Goal: Task Accomplishment & Management: Complete application form

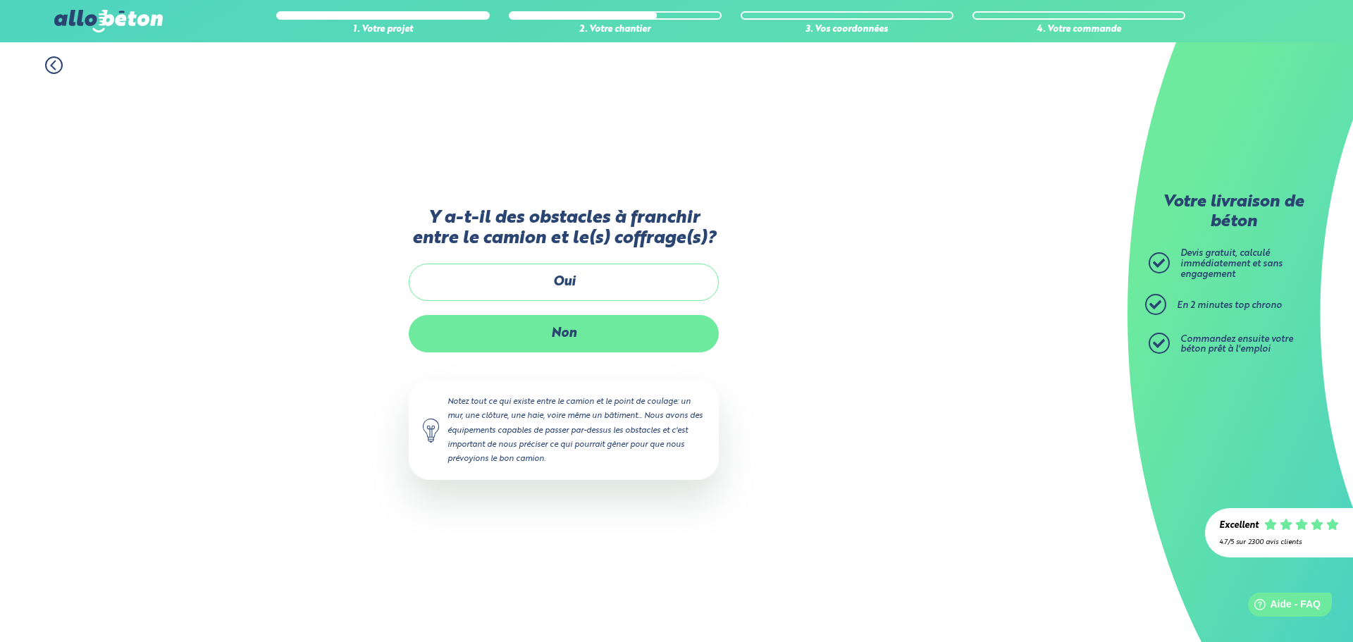
click at [557, 349] on label "Non" at bounding box center [564, 333] width 310 height 37
click at [0, 0] on input "Non" at bounding box center [0, 0] width 0 height 0
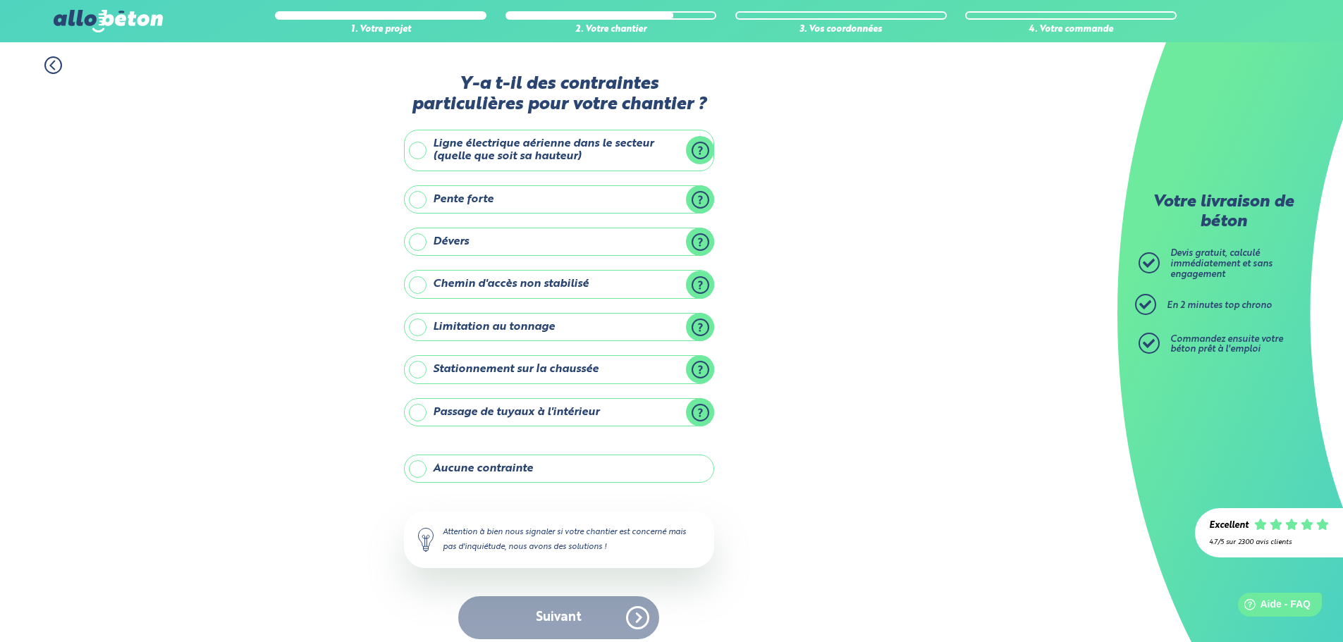
click at [510, 472] on label "Aucune contrainte" at bounding box center [559, 469] width 310 height 28
click at [0, 0] on input "Aucune contrainte" at bounding box center [0, 0] width 0 height 0
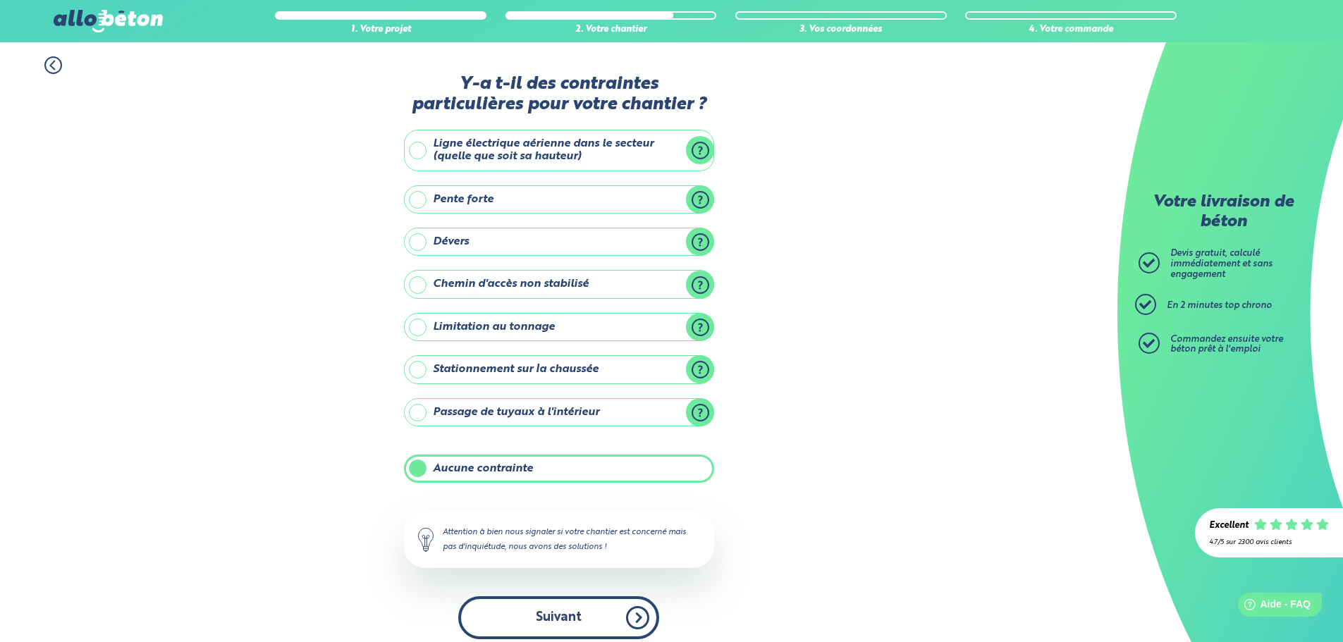
click at [548, 620] on button "Suivant" at bounding box center [558, 617] width 201 height 43
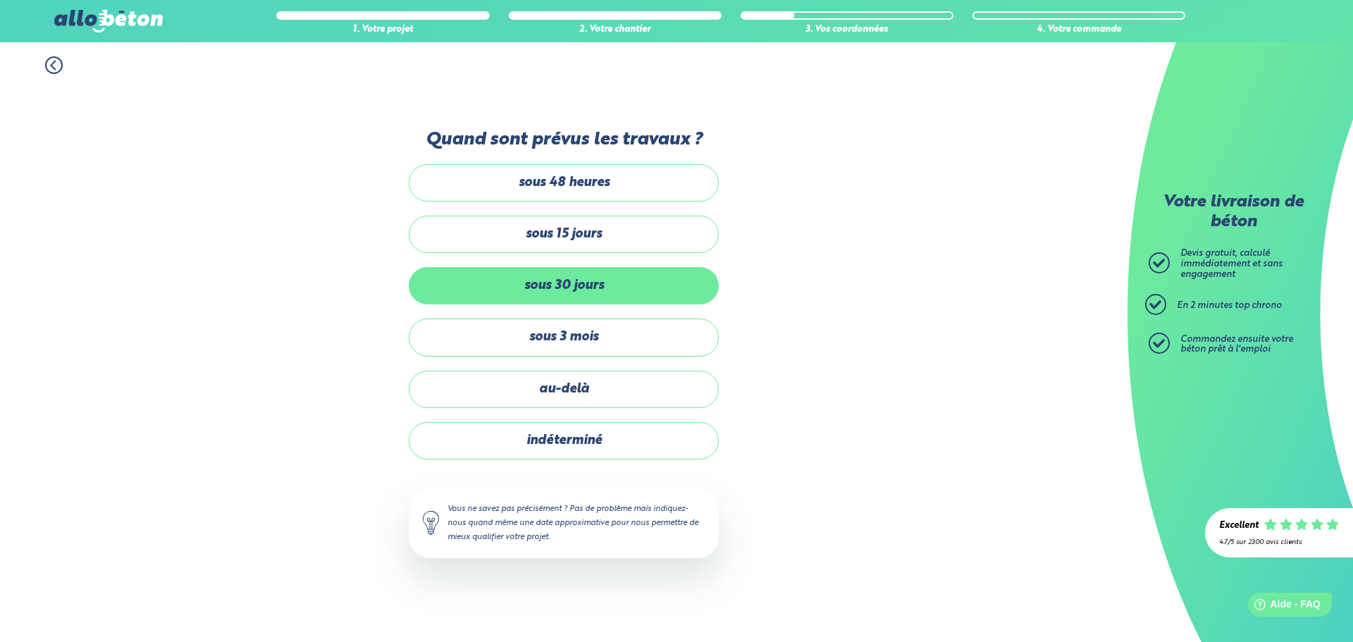
click at [601, 288] on label "sous 30 jours" at bounding box center [564, 285] width 310 height 37
click at [0, 0] on input "sous 30 jours" at bounding box center [0, 0] width 0 height 0
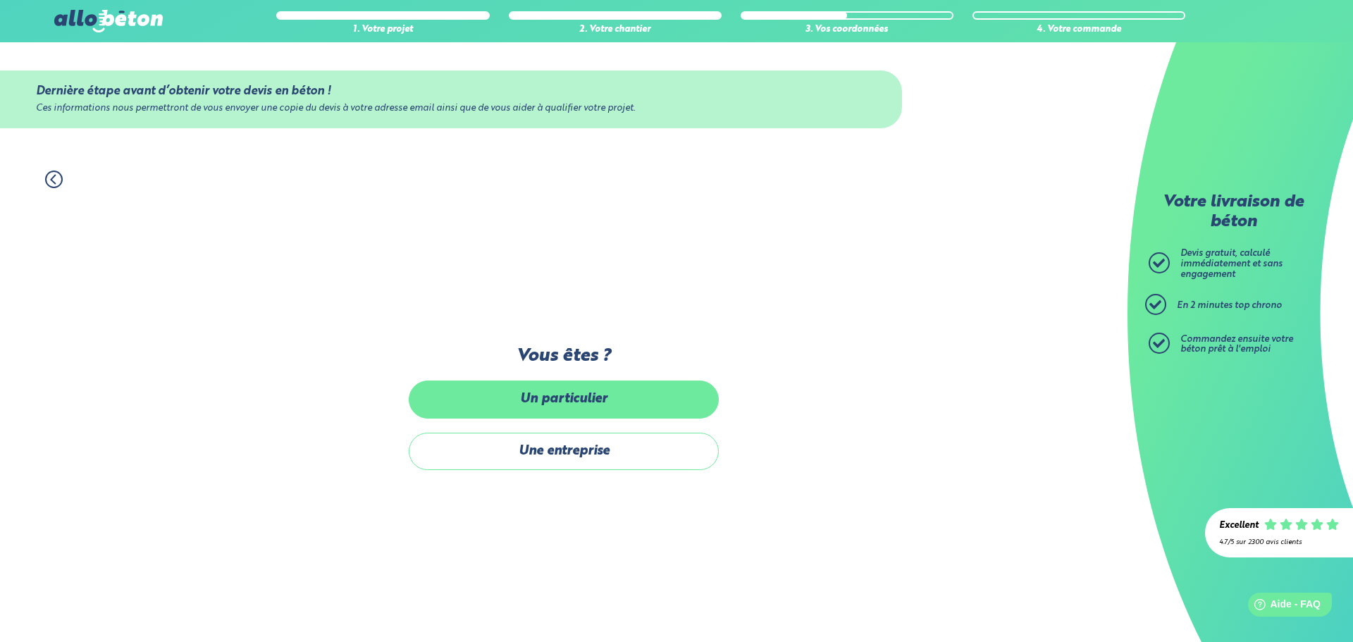
click at [570, 402] on label "Un particulier" at bounding box center [564, 399] width 310 height 37
click at [0, 0] on input "Un particulier" at bounding box center [0, 0] width 0 height 0
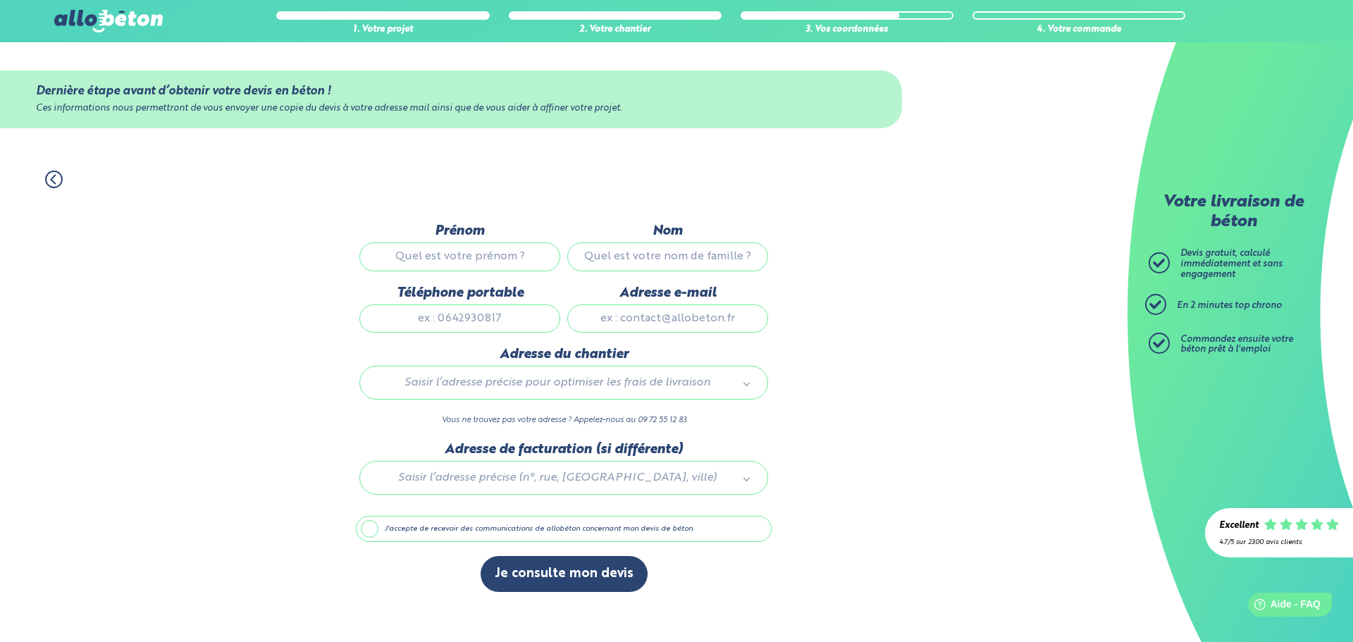
click at [474, 264] on input "Prénom" at bounding box center [459, 256] width 201 height 28
type input "romian"
type input "[PERSON_NAME]"
click at [485, 244] on input "romian" at bounding box center [459, 256] width 201 height 28
type input "romain"
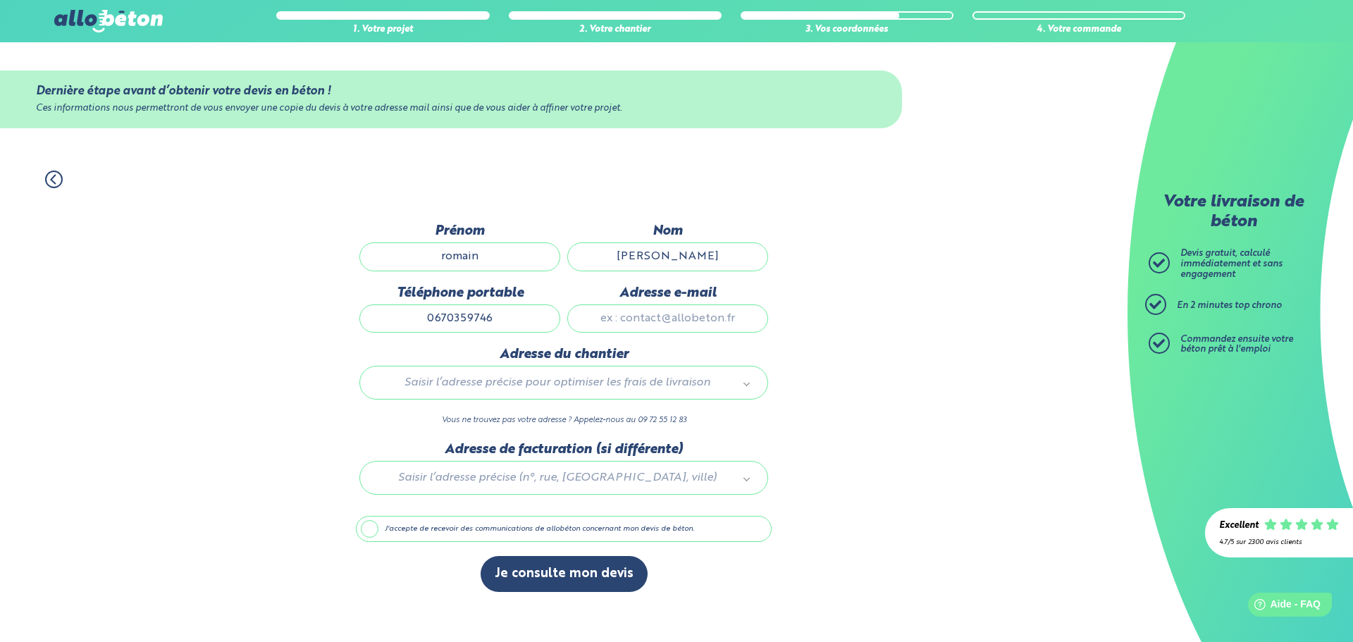
type input "0670359746"
type input "[EMAIL_ADDRESS][DOMAIN_NAME]"
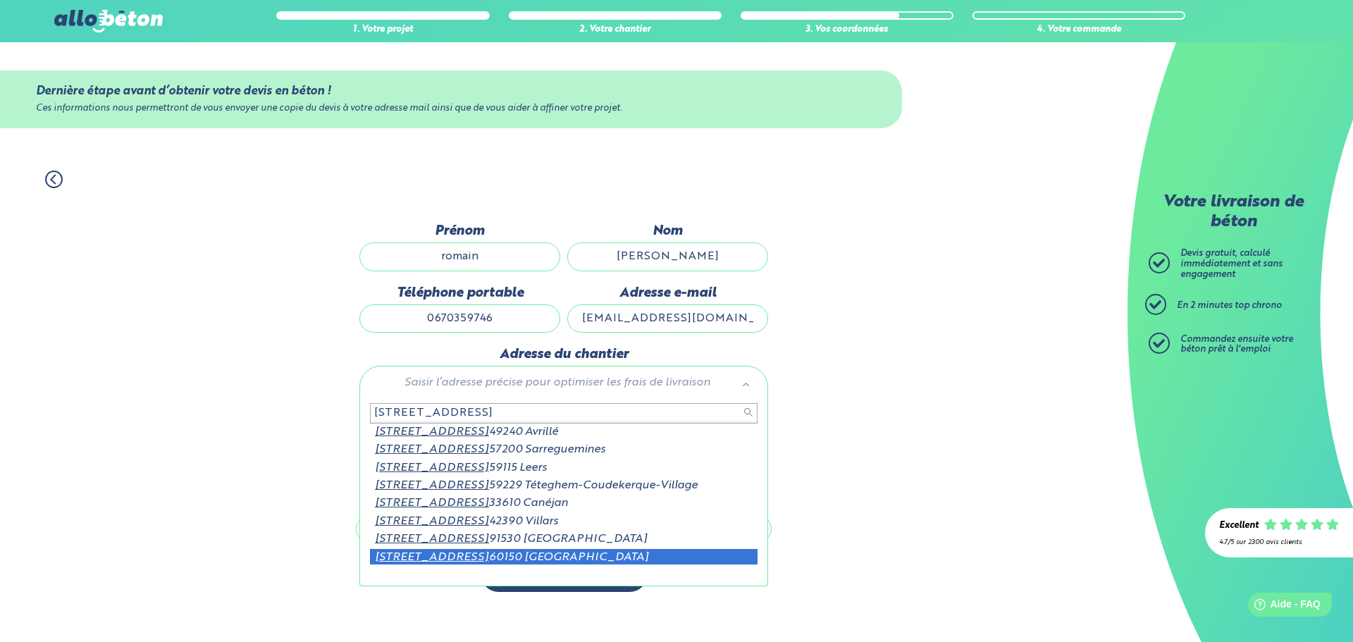
scroll to position [2, 0]
type input "[STREET_ADDRESS]"
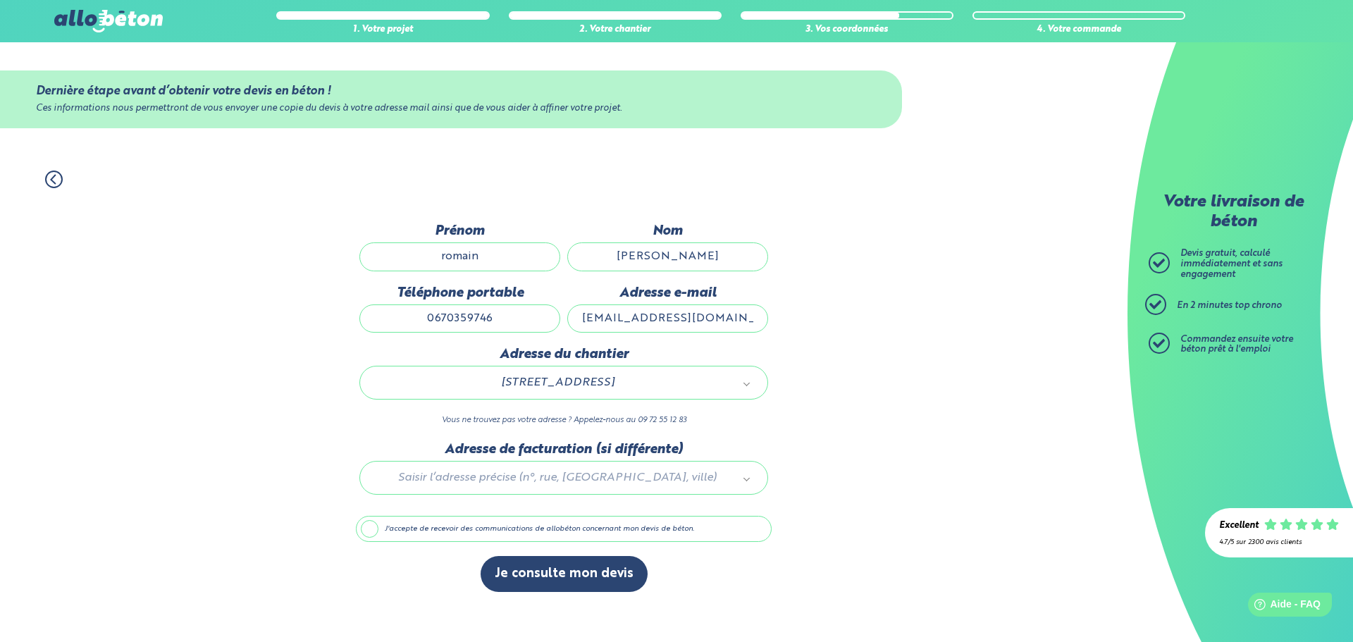
click at [447, 532] on label "J'accepte de recevoir des communications de allobéton concernant mon devis de b…" at bounding box center [564, 529] width 416 height 27
click at [0, 0] on input "J'accepte de recevoir des communications de allobéton concernant mon devis de b…" at bounding box center [0, 0] width 0 height 0
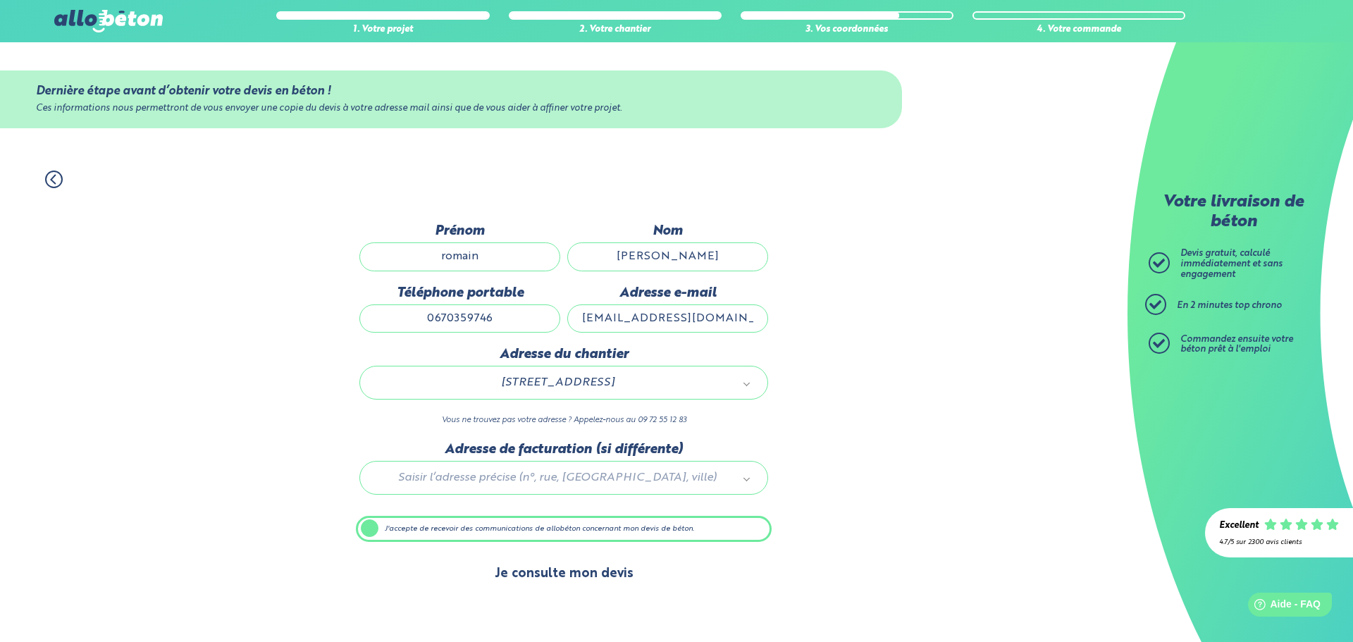
click at [544, 578] on button "Je consulte mon devis" at bounding box center [564, 574] width 167 height 36
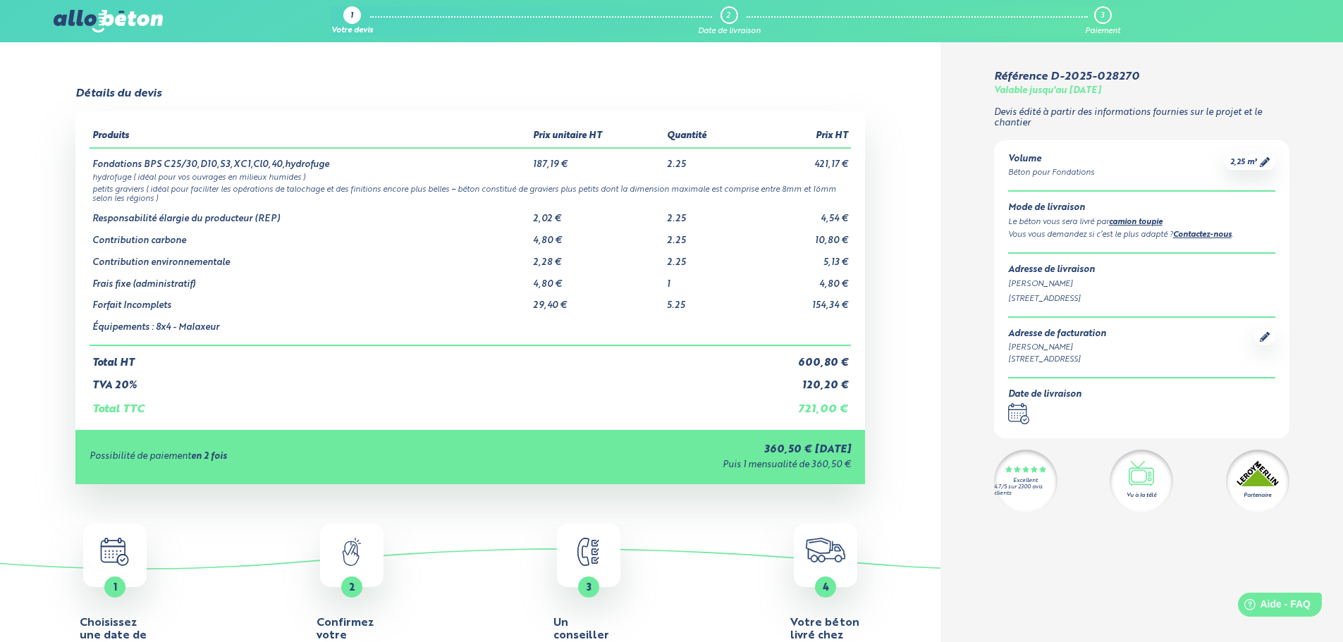
click at [133, 17] on img at bounding box center [108, 21] width 109 height 23
click at [96, 28] on img at bounding box center [108, 21] width 109 height 23
